Goal: Check status

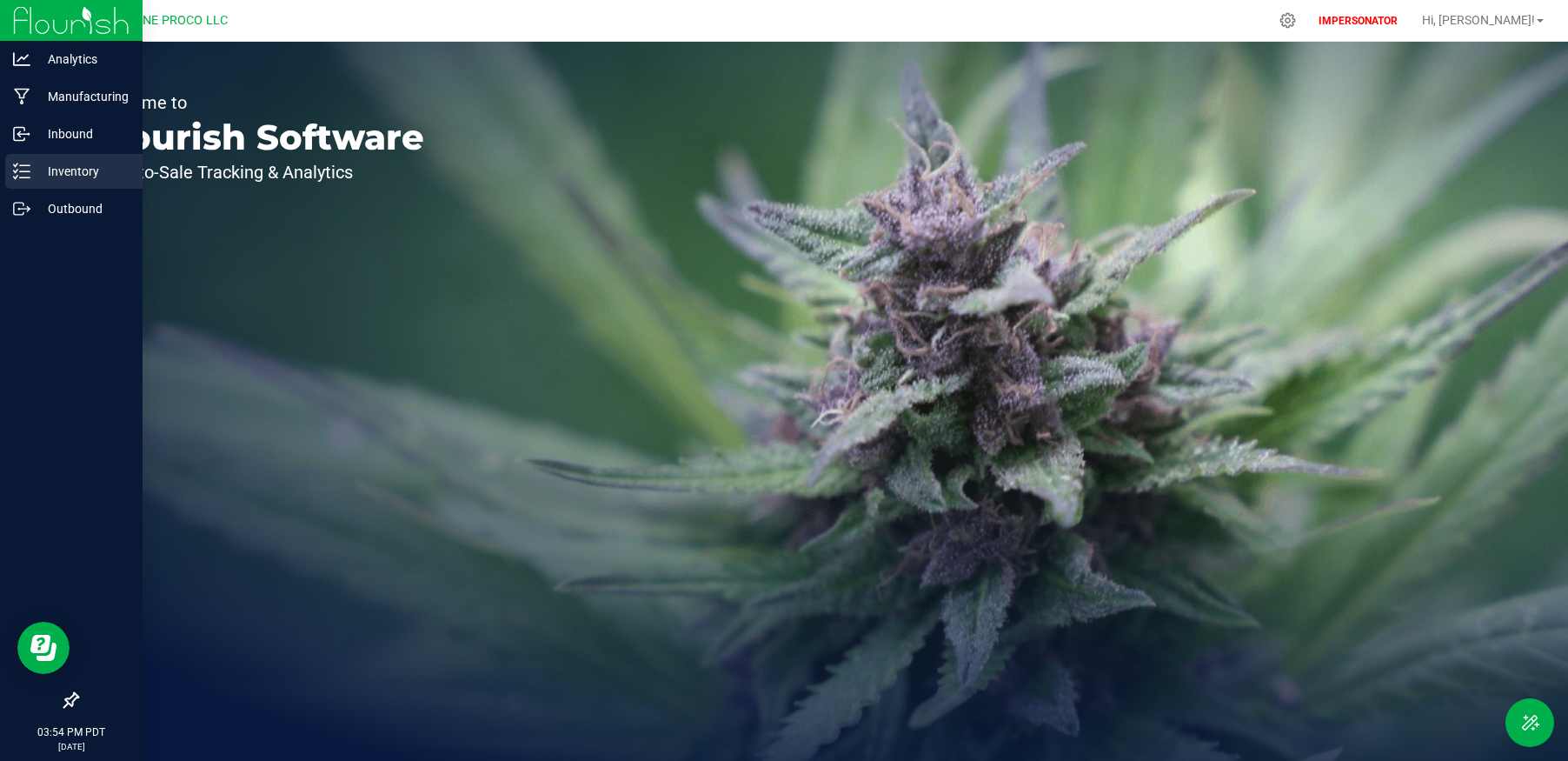
click at [31, 175] on p "Inventory" at bounding box center [83, 171] width 104 height 21
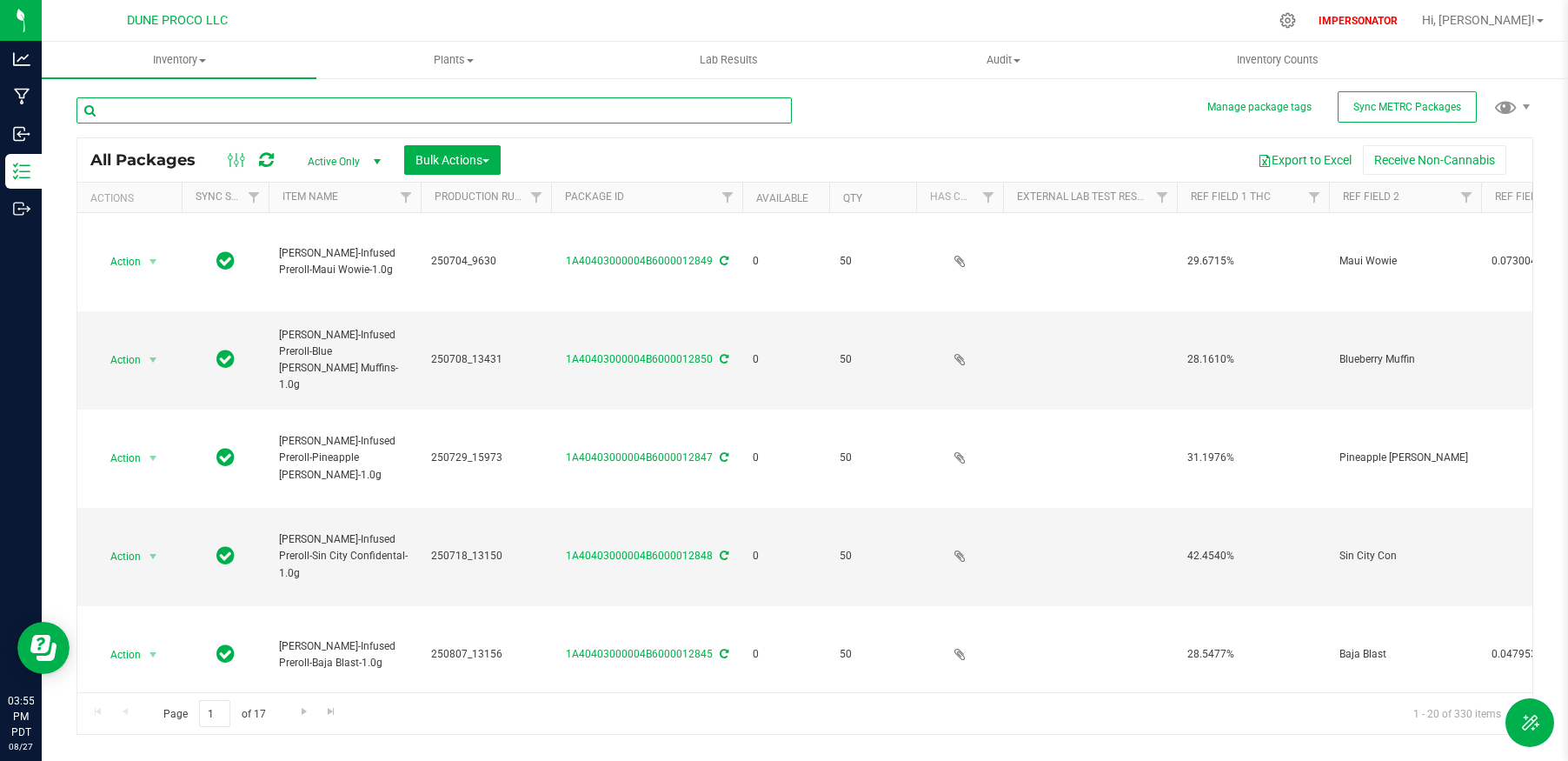
click at [329, 119] on input "text" at bounding box center [434, 110] width 715 height 26
paste input "1A40403000004B6000013112"
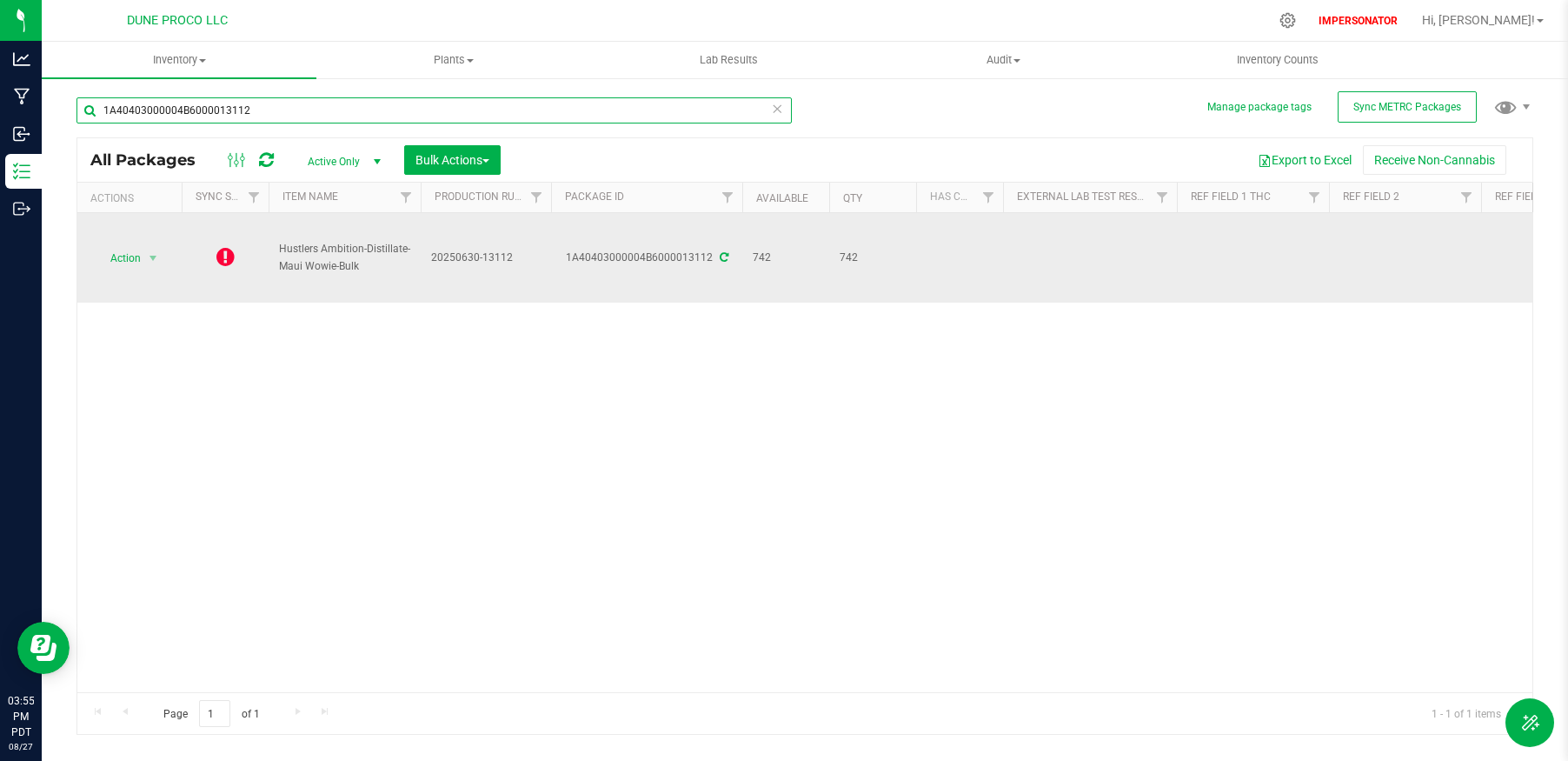
type input "1A40403000004B6000013112"
click at [229, 253] on icon at bounding box center [226, 256] width 18 height 21
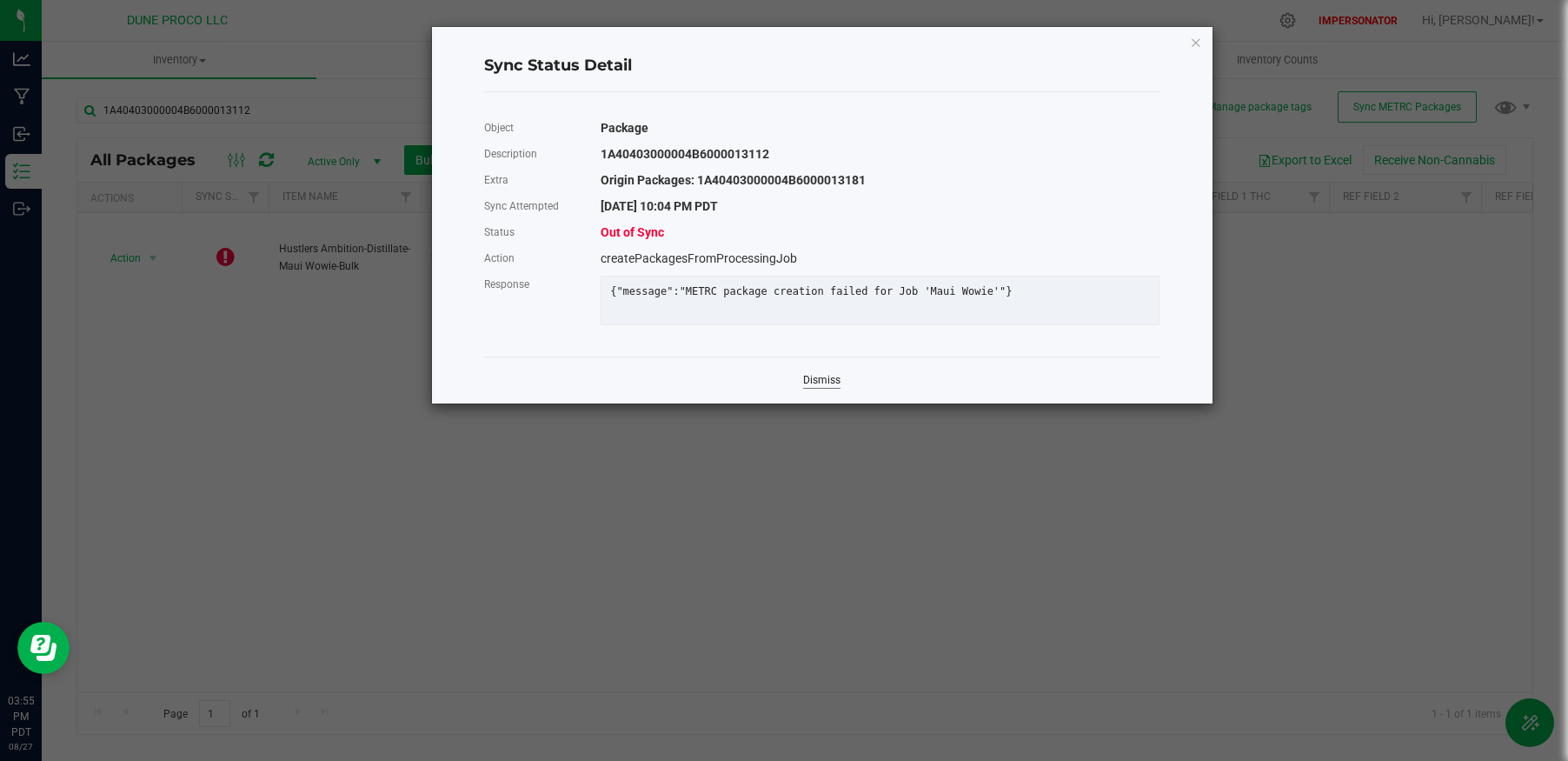
click at [830, 383] on link "Dismiss" at bounding box center [822, 380] width 38 height 15
